Goal: Obtain resource: Obtain resource

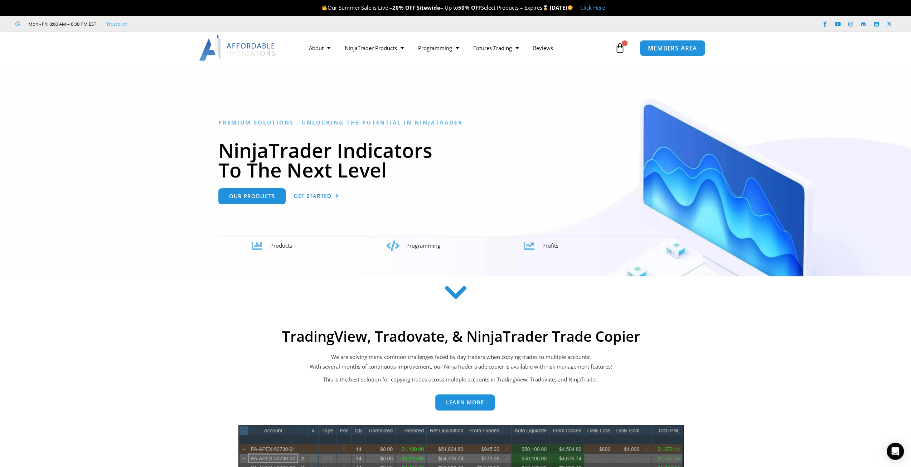
click at [680, 47] on span "MEMBERS AREA" at bounding box center [672, 48] width 49 height 6
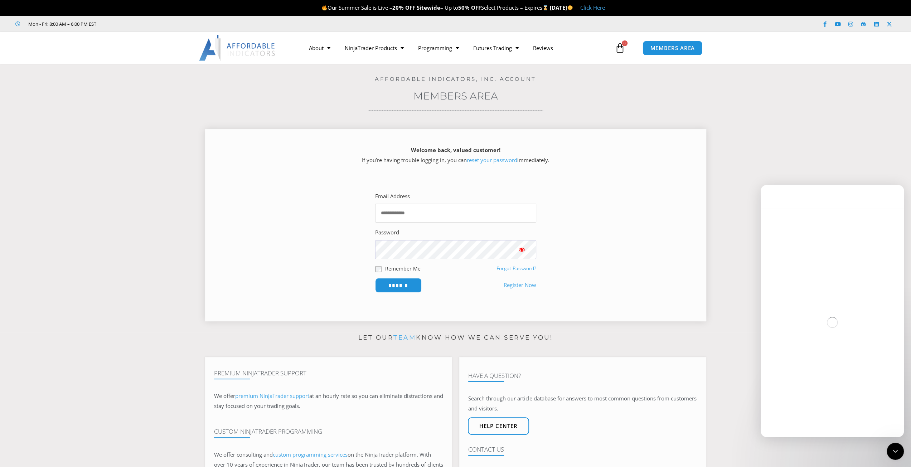
click at [481, 214] on input "Email Address" at bounding box center [455, 213] width 161 height 19
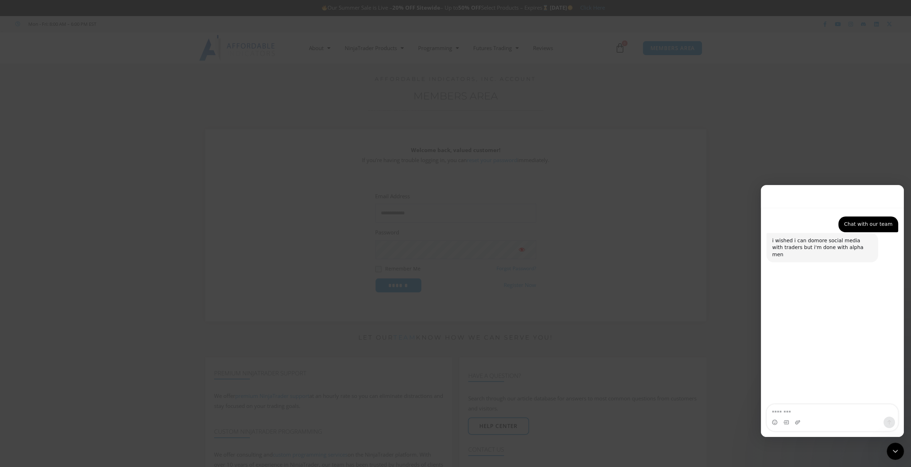
click at [474, 236] on body "Skip to content Our Summer Sale is Live – 20% OFF Sitewide – Up to 50% OFF Sele…" at bounding box center [455, 430] width 911 height 861
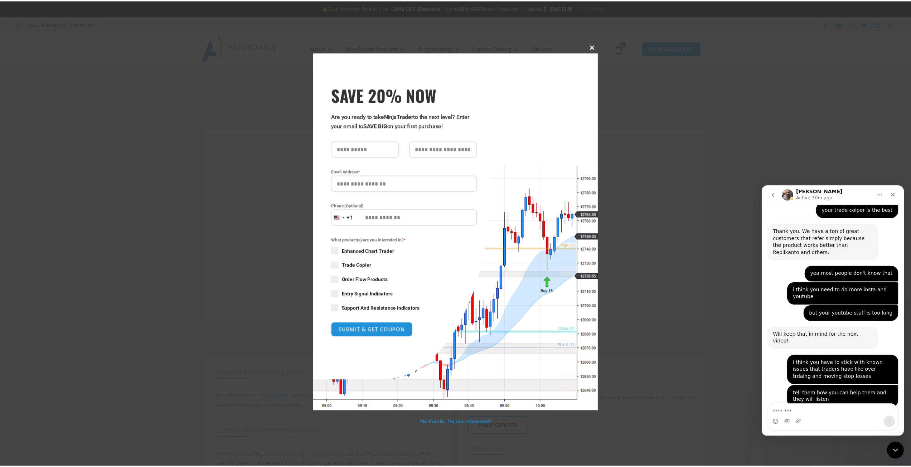
scroll to position [3032, 0]
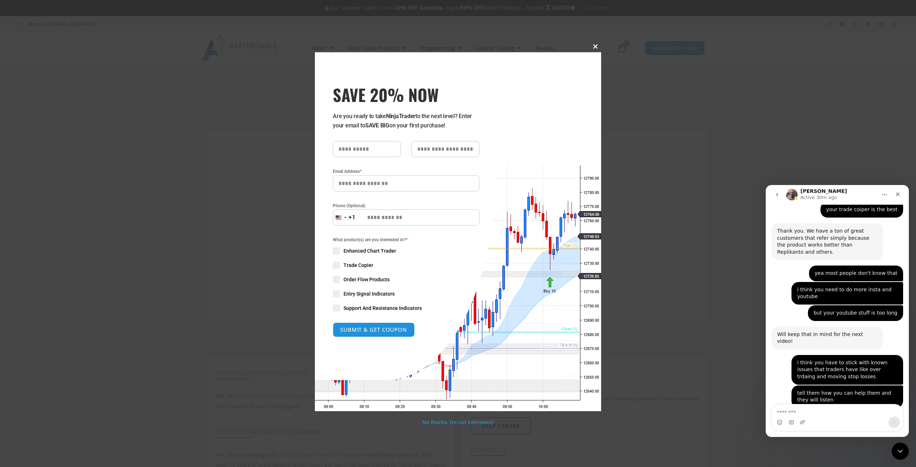
click at [598, 47] on span at bounding box center [595, 46] width 11 height 4
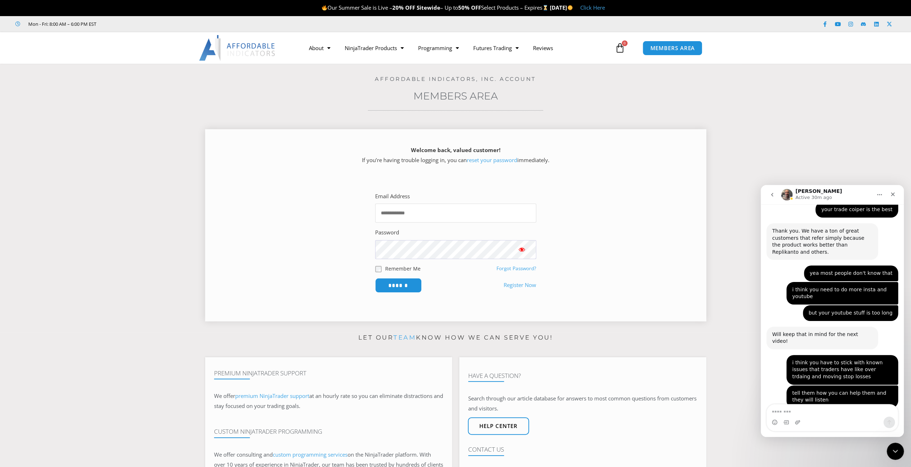
click at [415, 212] on input "Email Address" at bounding box center [455, 213] width 161 height 19
type input "**********"
click at [417, 282] on input "******" at bounding box center [398, 285] width 49 height 15
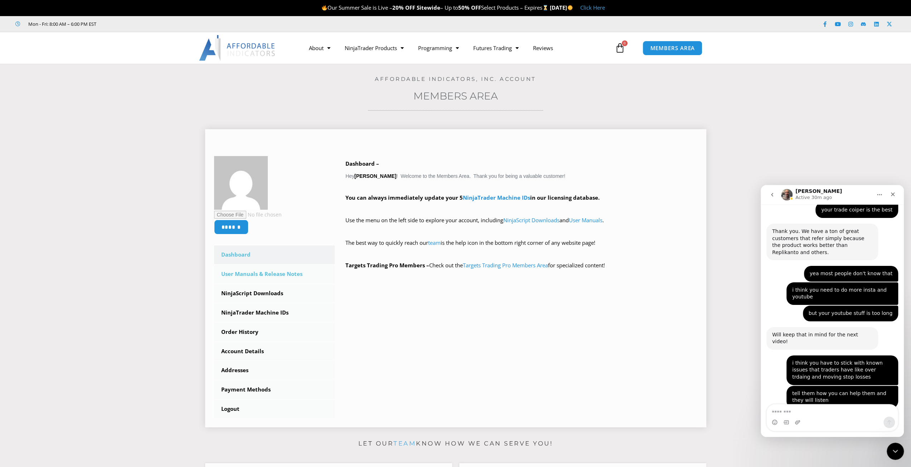
scroll to position [3032, 0]
click at [276, 276] on link "User Manuals & Release Notes" at bounding box center [274, 274] width 121 height 19
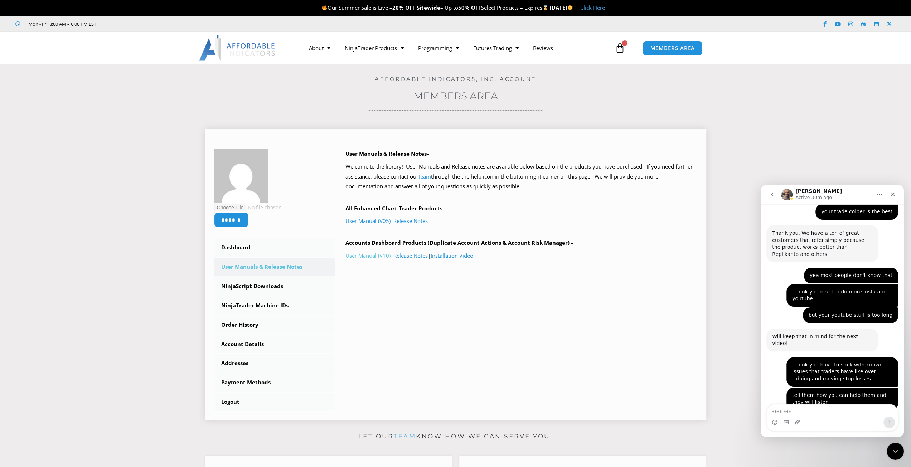
scroll to position [3032, 0]
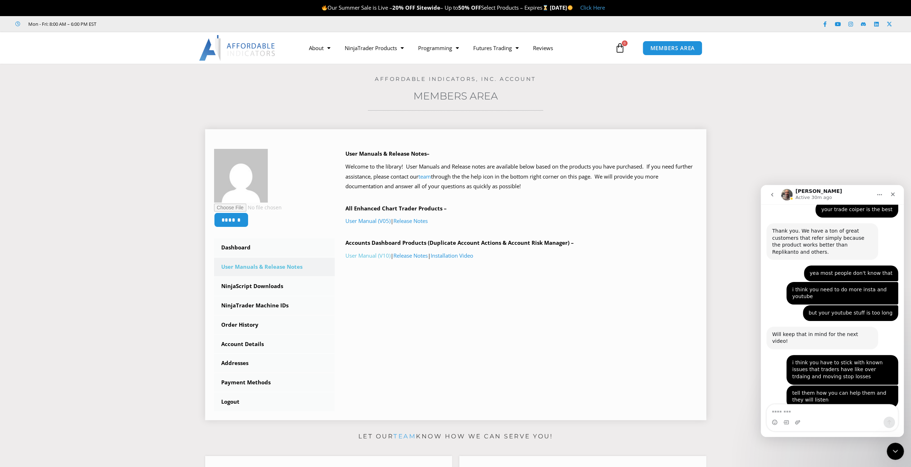
click at [371, 256] on link "User Manual (V10)" at bounding box center [367, 255] width 45 height 7
click at [381, 257] on link "User Manual (V10)" at bounding box center [367, 255] width 45 height 7
